Goal: Information Seeking & Learning: Find contact information

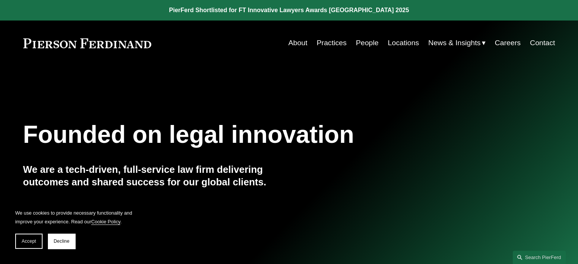
click at [362, 44] on link "People" at bounding box center [367, 43] width 23 height 14
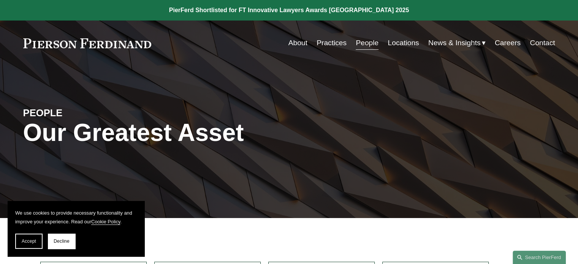
click at [576, 111] on div "PEOPLE Our Greatest Asset" at bounding box center [289, 142] width 578 height 114
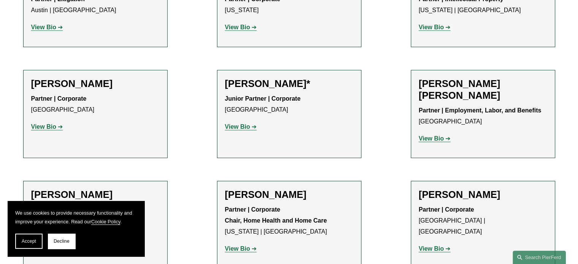
scroll to position [693, 0]
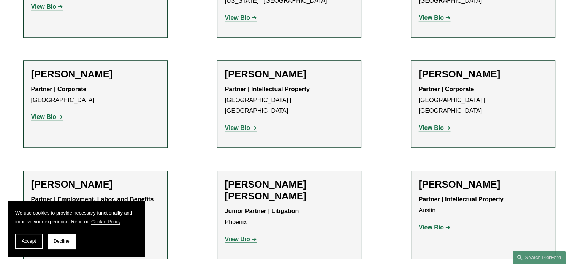
click at [246, 236] on strong "View Bio" at bounding box center [237, 239] width 25 height 6
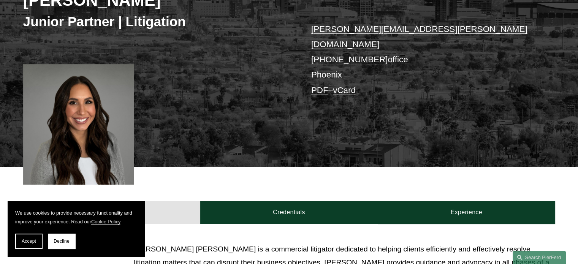
scroll to position [170, 0]
